Goal: Transaction & Acquisition: Purchase product/service

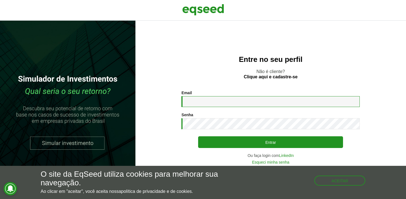
type input "**********"
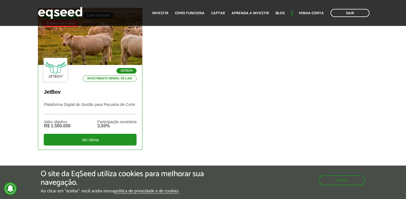
scroll to position [194, 0]
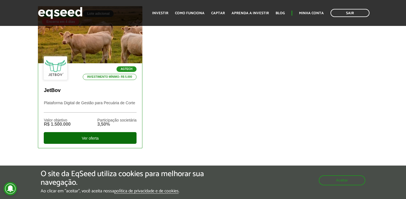
click at [94, 140] on div "Ver oferta" at bounding box center [90, 138] width 93 height 12
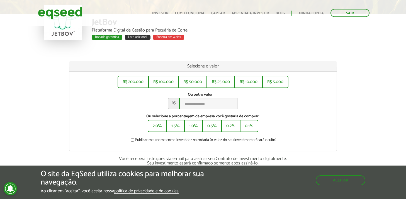
scroll to position [47, 0]
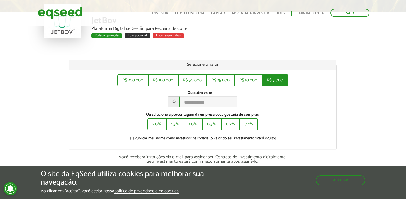
click at [268, 80] on button "R$ 5.000" at bounding box center [275, 80] width 26 height 12
type input "*****"
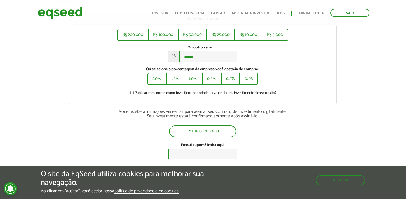
scroll to position [92, 1]
click at [161, 95] on label "Publicar meu nome como investidor na rodada (o valor do seu investimento ficará…" at bounding box center [202, 94] width 147 height 6
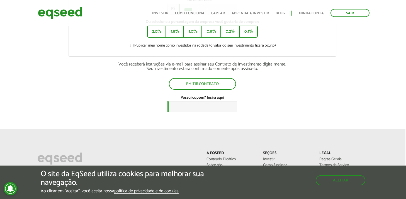
scroll to position [142, 1]
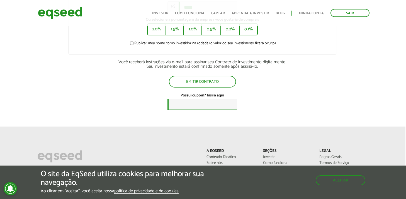
click at [196, 106] on input "Possui cupom? Insira aqui" at bounding box center [202, 104] width 70 height 11
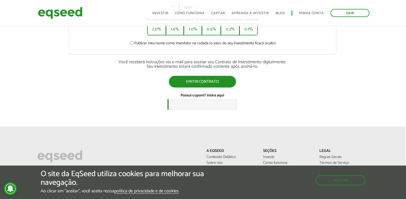
click at [200, 81] on button "Emitir contrato" at bounding box center [202, 82] width 67 height 12
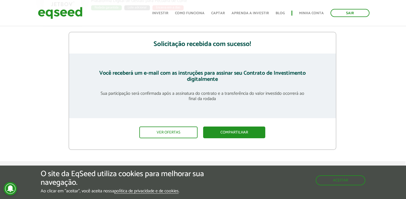
scroll to position [74, 1]
